Goal: Task Accomplishment & Management: Manage account settings

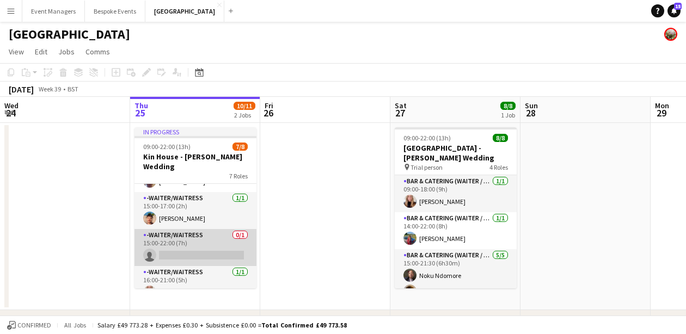
scroll to position [156, 0]
click at [190, 238] on app-card-role "-Waiter/Waitress 0/1 15:00-22:00 (7h) single-neutral-actions" at bounding box center [195, 247] width 122 height 37
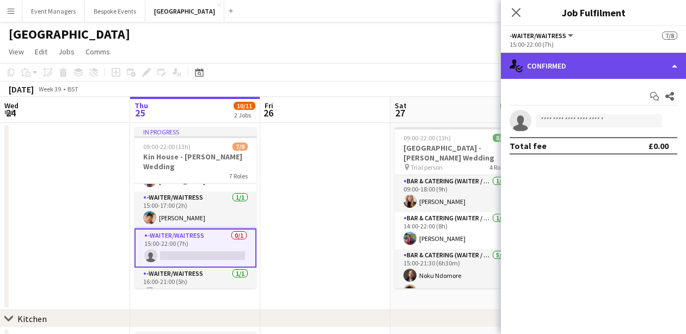
click at [609, 63] on div "single-neutral-actions-check-2 Confirmed" at bounding box center [593, 66] width 185 height 26
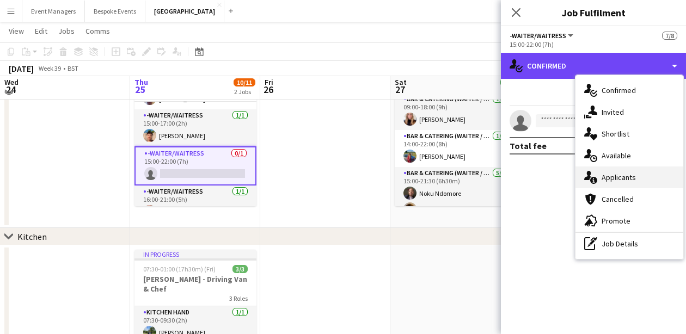
scroll to position [82, 0]
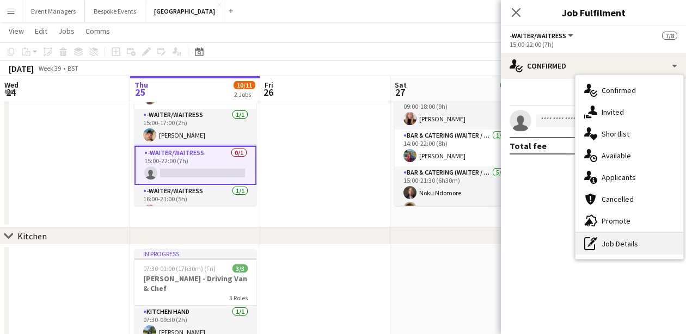
click at [624, 242] on div "pen-write Job Details" at bounding box center [629, 244] width 108 height 22
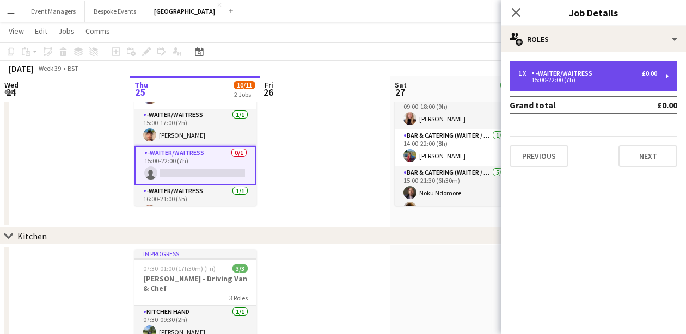
click at [583, 87] on div "1 x -Waiter/Waitress £0.00 15:00-22:00 (7h)" at bounding box center [593, 76] width 168 height 30
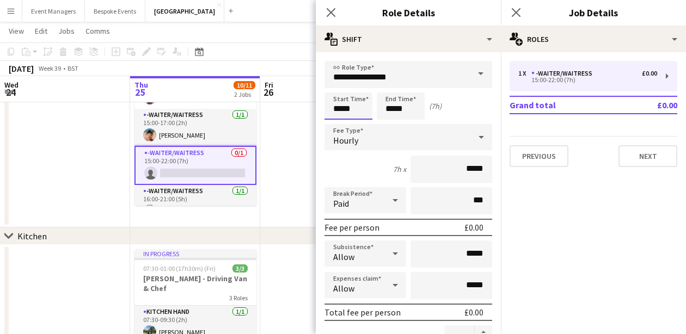
click at [341, 112] on input "*****" at bounding box center [348, 105] width 48 height 27
type input "*****"
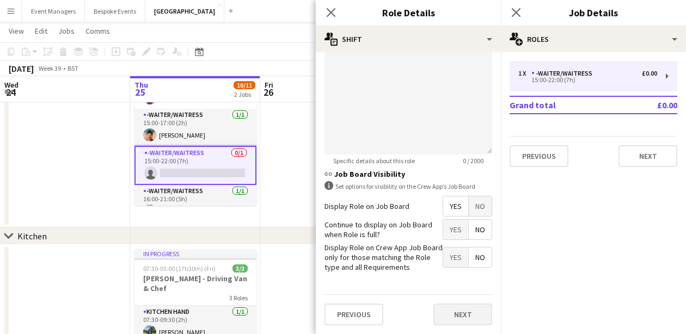
scroll to position [403, 0]
click at [453, 303] on div "Previous Next" at bounding box center [408, 315] width 168 height 40
click at [470, 313] on button "Next" at bounding box center [462, 315] width 59 height 22
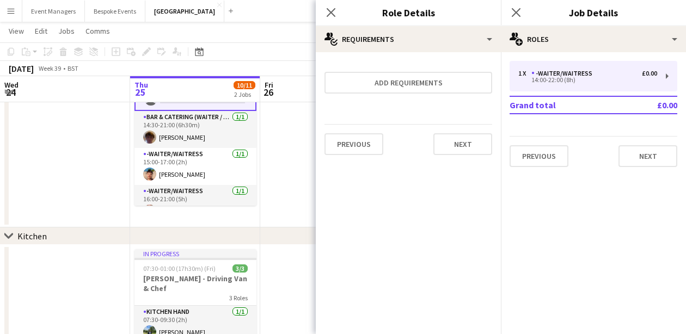
scroll to position [0, 0]
click at [522, 9] on app-icon "Close pop-in" at bounding box center [516, 13] width 16 height 16
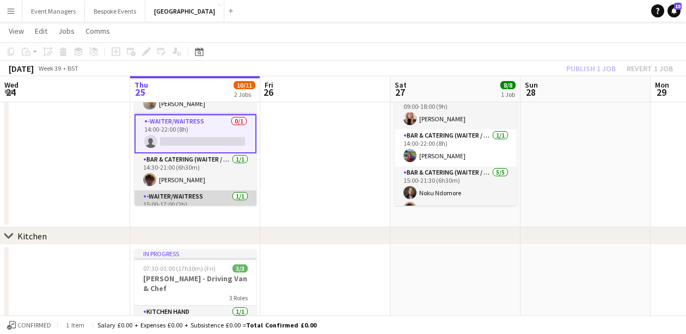
scroll to position [110, 0]
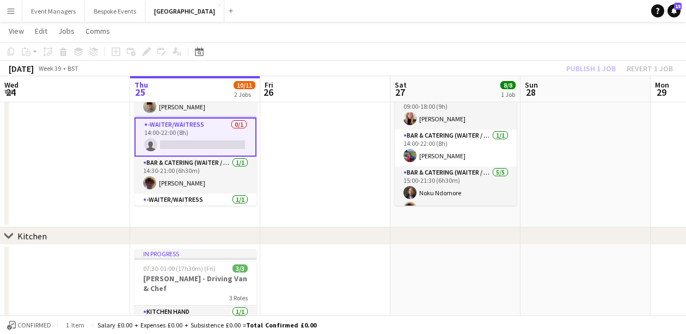
click at [189, 129] on app-card-role "-Waiter/Waitress 0/1 14:00-22:00 (8h) single-neutral-actions" at bounding box center [195, 137] width 122 height 39
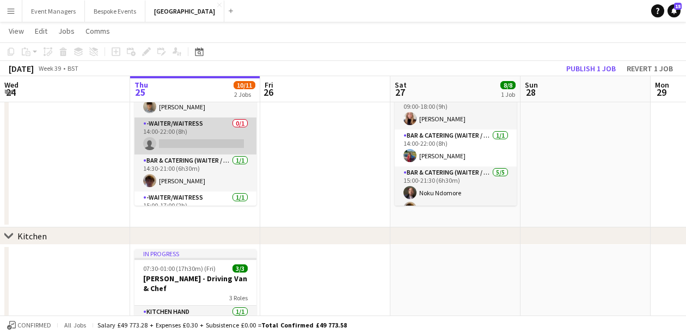
click at [189, 129] on app-card-role "-Waiter/Waitress 0/1 14:00-22:00 (8h) single-neutral-actions" at bounding box center [195, 136] width 122 height 37
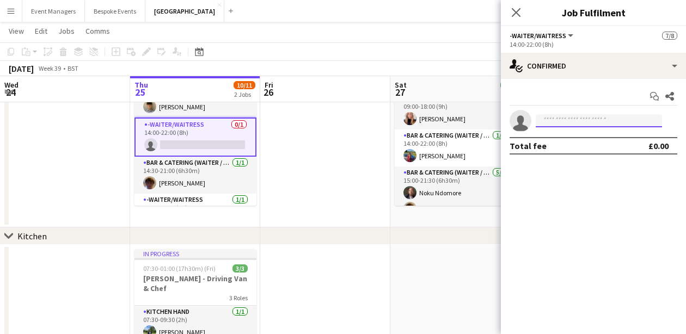
click at [564, 122] on input at bounding box center [598, 120] width 126 height 13
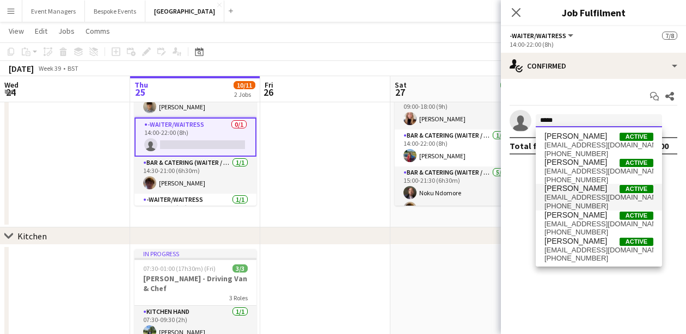
type input "*****"
click at [579, 184] on span "[PERSON_NAME]" at bounding box center [575, 188] width 63 height 9
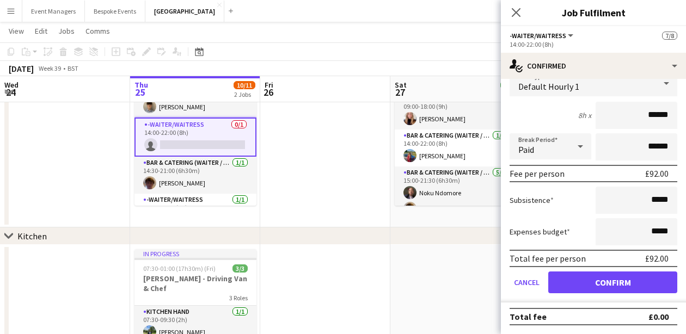
scroll to position [76, 0]
click at [615, 279] on button "Confirm" at bounding box center [612, 282] width 129 height 22
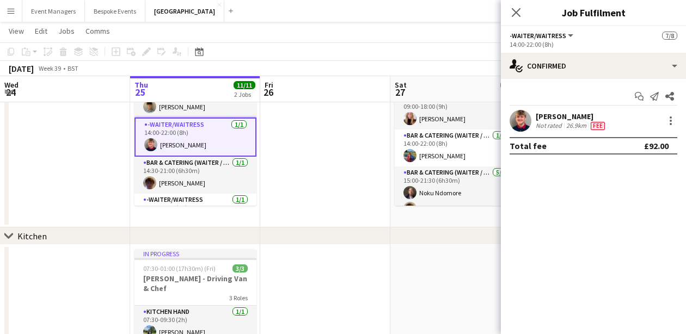
scroll to position [0, 0]
click at [520, 17] on icon "Close pop-in" at bounding box center [515, 12] width 10 height 10
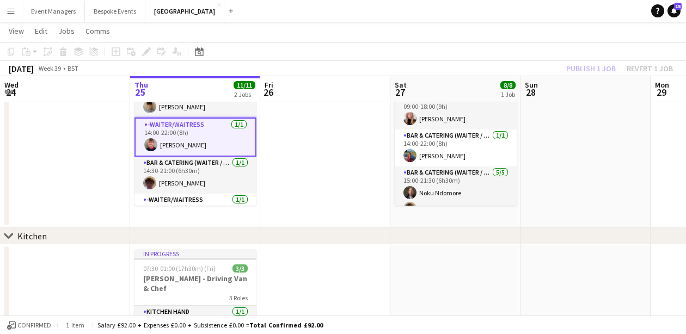
click at [589, 75] on div "Publish 1 job Revert 1 job" at bounding box center [619, 68] width 133 height 14
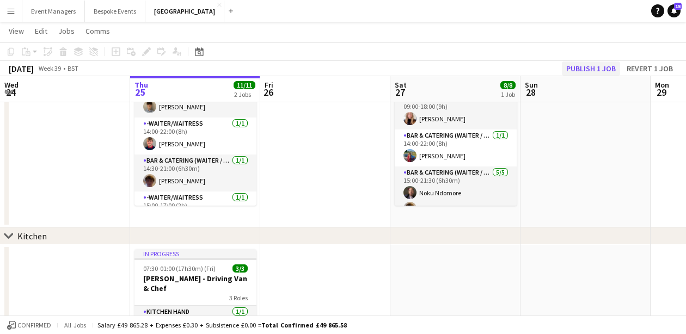
click at [584, 67] on button "Publish 1 job" at bounding box center [590, 68] width 58 height 14
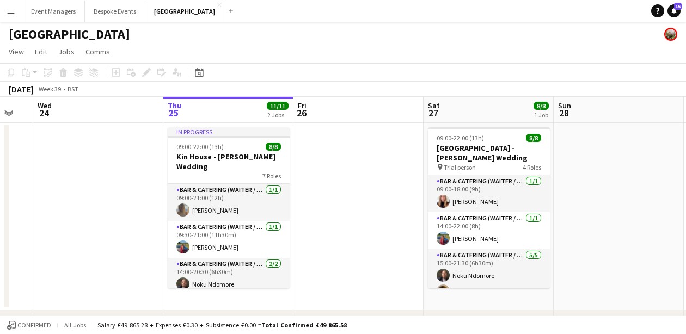
scroll to position [0, 357]
